Goal: Manage account settings

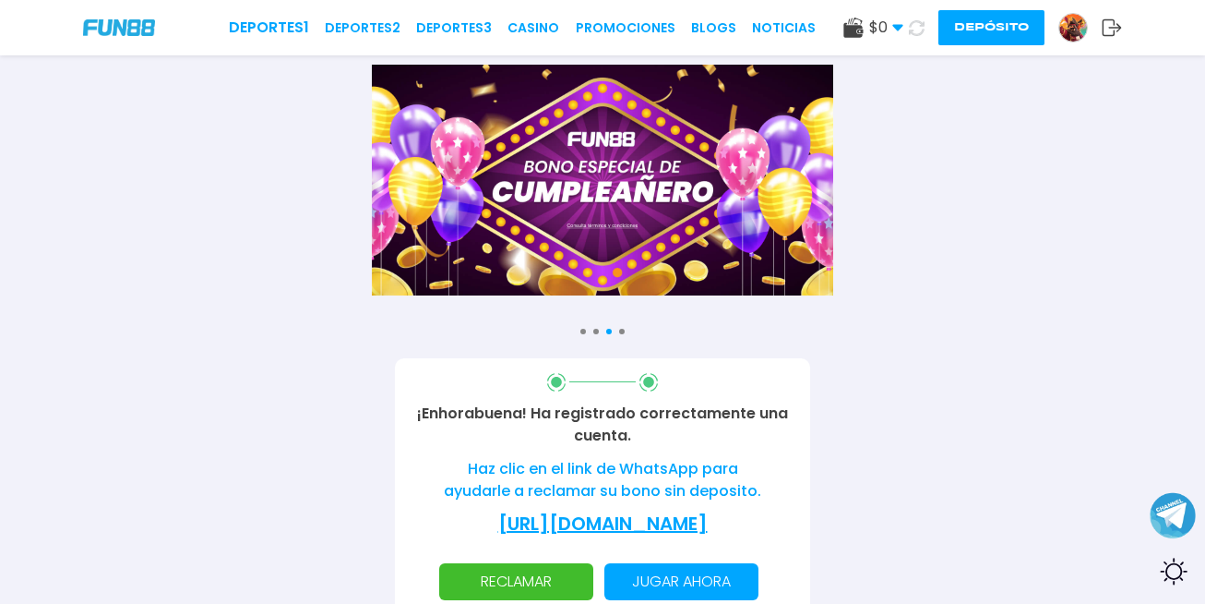
click at [1072, 25] on img at bounding box center [1074, 28] width 28 height 28
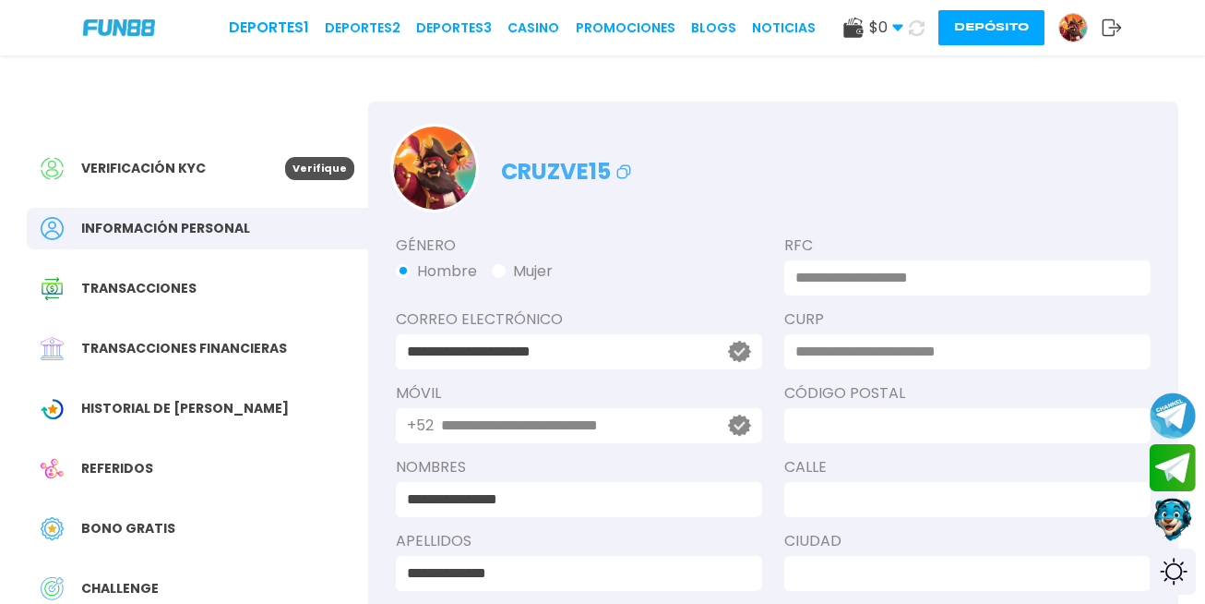
click at [1109, 29] on icon at bounding box center [1112, 27] width 20 height 18
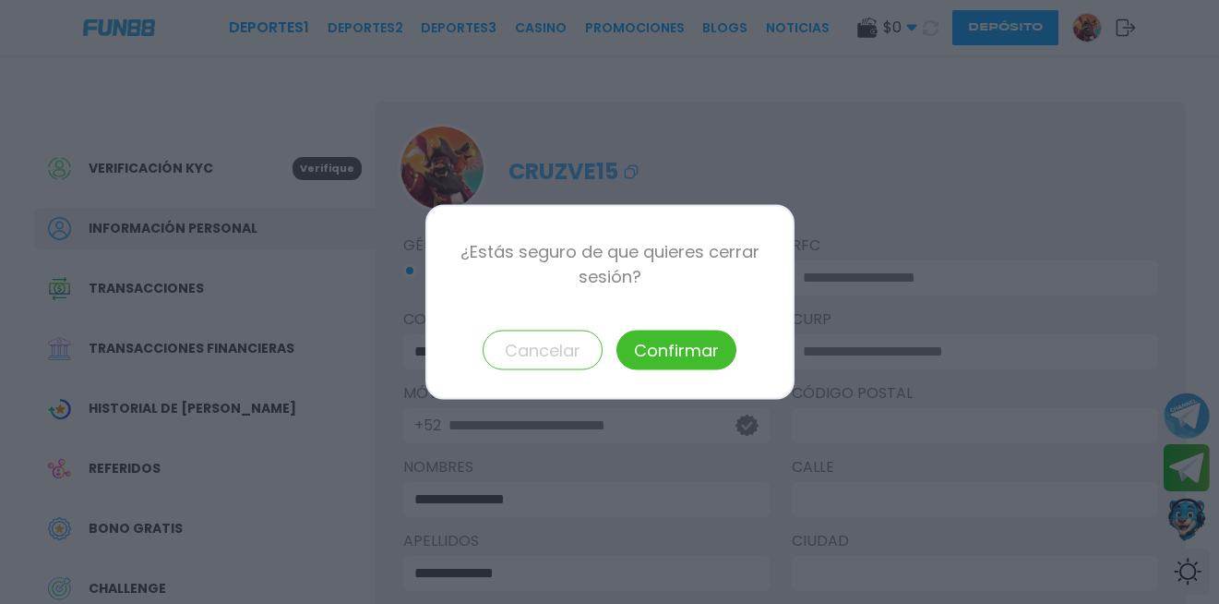
click at [686, 346] on button "Confirmar" at bounding box center [677, 350] width 120 height 40
